Goal: Check status: Check status

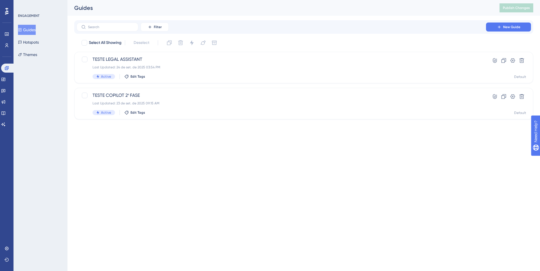
click at [206, 67] on div "You Unlocked a Reward! Share your experience on G2 and claim your $100 gift car…" at bounding box center [271, 126] width 540 height 271
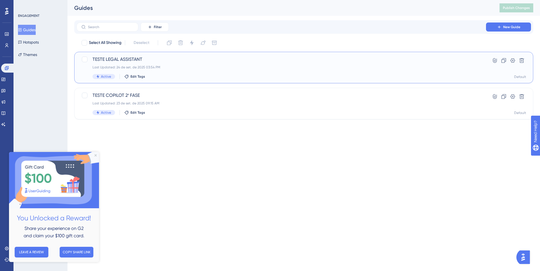
click at [267, 70] on div "TESTE LEGAL ASSISTANT Last Updated: 24 de set. de 2025 03:54 PM Active Edit Tags" at bounding box center [282, 67] width 378 height 23
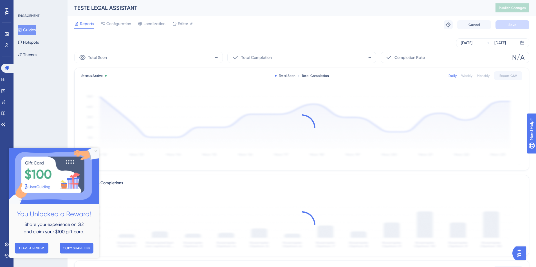
drag, startPoint x: 95, startPoint y: 150, endPoint x: 109, endPoint y: 296, distance: 146.7
click at [95, 150] on icon "Close Preview" at bounding box center [96, 151] width 2 height 2
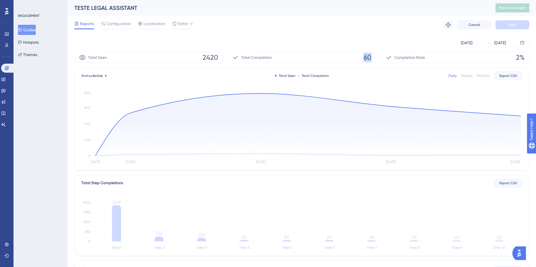
drag, startPoint x: 362, startPoint y: 56, endPoint x: 387, endPoint y: 55, distance: 24.5
click at [387, 55] on div "Total Seen 2420 Total Completion 60 Completion Rate 2%" at bounding box center [301, 57] width 455 height 11
drag, startPoint x: 522, startPoint y: 57, endPoint x: 525, endPoint y: 57, distance: 2.8
click at [525, 57] on div "Completion Rate 2%" at bounding box center [455, 57] width 149 height 11
click at [416, 61] on div "Completion Rate 2%" at bounding box center [455, 57] width 149 height 11
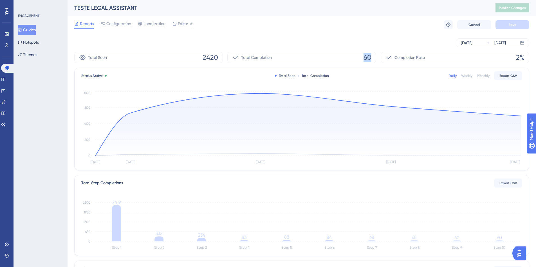
drag, startPoint x: 370, startPoint y: 56, endPoint x: 292, endPoint y: 58, distance: 77.7
click at [292, 58] on div "Total Completion 60" at bounding box center [301, 57] width 149 height 11
click at [328, 61] on div "Total Completion 60" at bounding box center [301, 57] width 149 height 11
drag, startPoint x: 372, startPoint y: 57, endPoint x: 178, endPoint y: 55, distance: 194.2
click at [178, 55] on div "Total Seen 2420 Total Completion 60 Completion Rate 2%" at bounding box center [301, 57] width 455 height 11
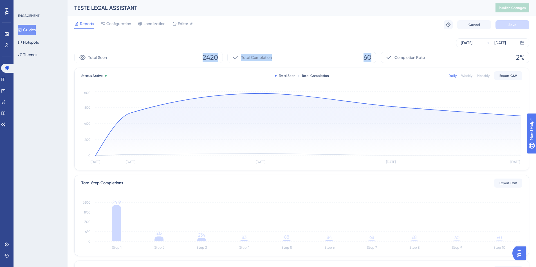
click at [213, 55] on span "2420" at bounding box center [210, 57] width 15 height 9
drag, startPoint x: 204, startPoint y: 56, endPoint x: 318, endPoint y: 56, distance: 113.7
click at [253, 56] on div "Total Seen 2420 Total Completion 60 Completion Rate 2%" at bounding box center [301, 57] width 455 height 11
click at [374, 57] on div "Total Completion 60" at bounding box center [301, 57] width 149 height 11
drag, startPoint x: 372, startPoint y: 58, endPoint x: 286, endPoint y: 59, distance: 86.7
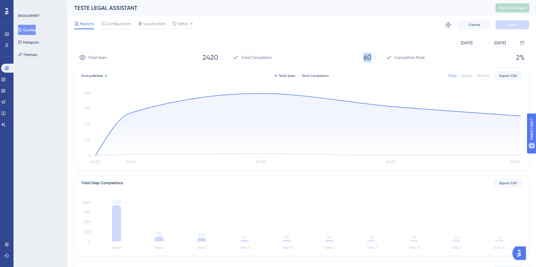
click at [339, 57] on div "Total Completion 60" at bounding box center [301, 57] width 149 height 11
click at [288, 60] on div "Total Completion 60" at bounding box center [301, 57] width 149 height 11
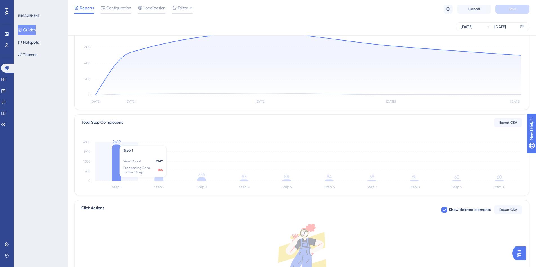
scroll to position [56, 0]
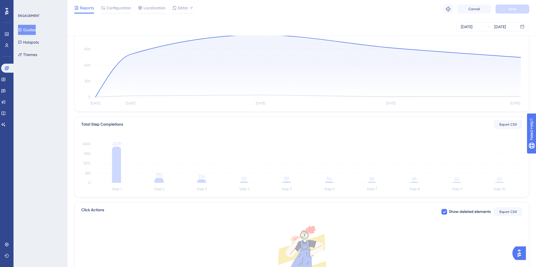
drag, startPoint x: 271, startPoint y: 203, endPoint x: 257, endPoint y: 203, distance: 14.1
click at [271, 203] on div "Click Actions Show deleted elements Export CSV There is no click action for you…" at bounding box center [301, 260] width 455 height 117
click at [319, 113] on div "Total Seen 2420 Total Completion 60 Completion Rate 2% Status: Active Total See…" at bounding box center [301, 155] width 455 height 325
